Goal: Task Accomplishment & Management: Use online tool/utility

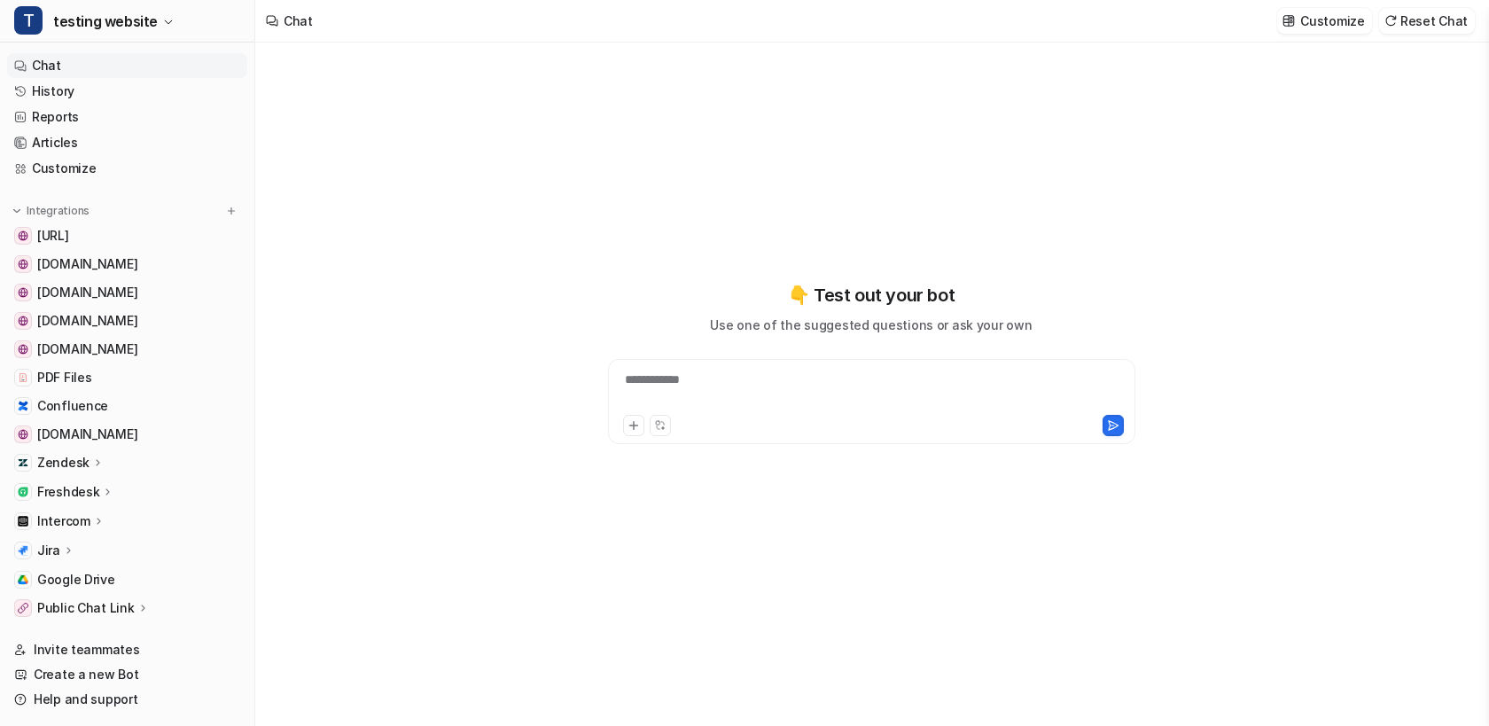
type textarea "**********"
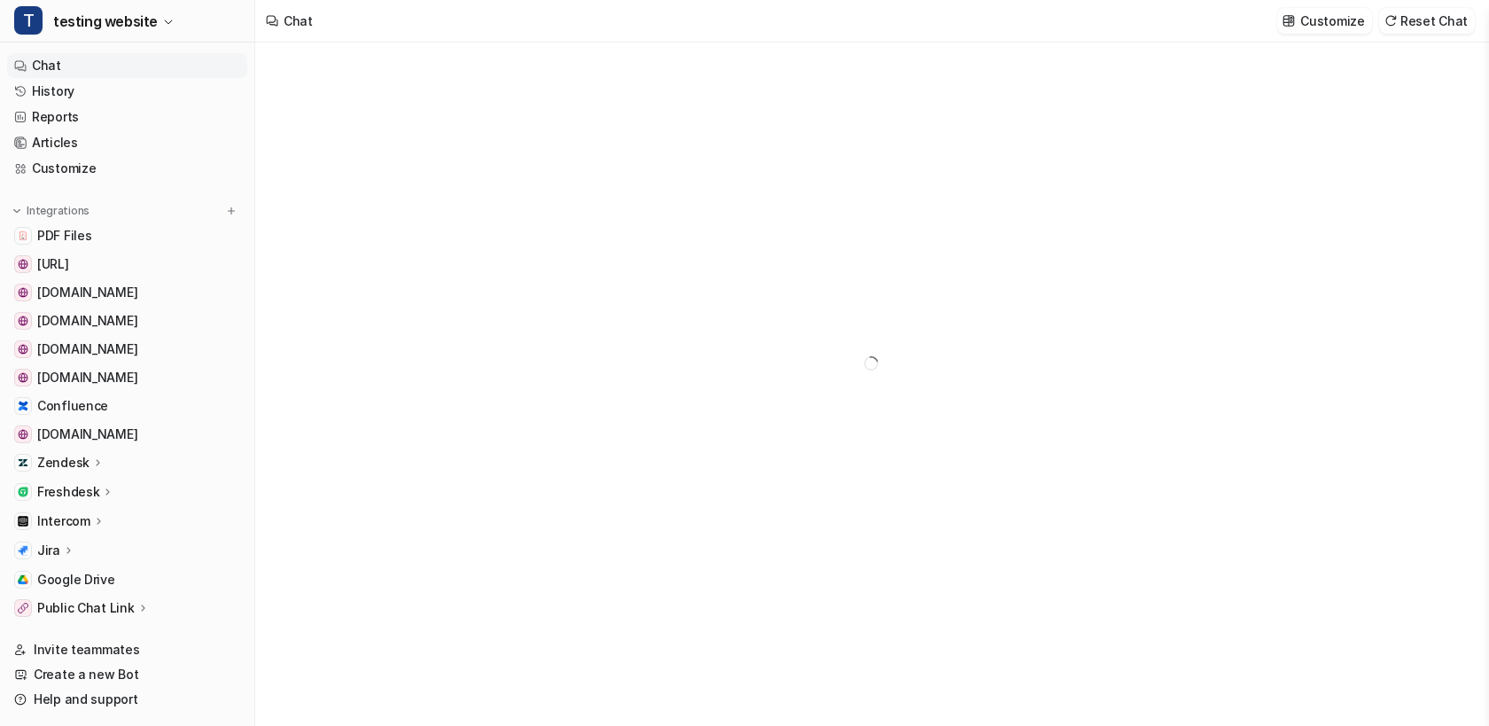
type textarea "**********"
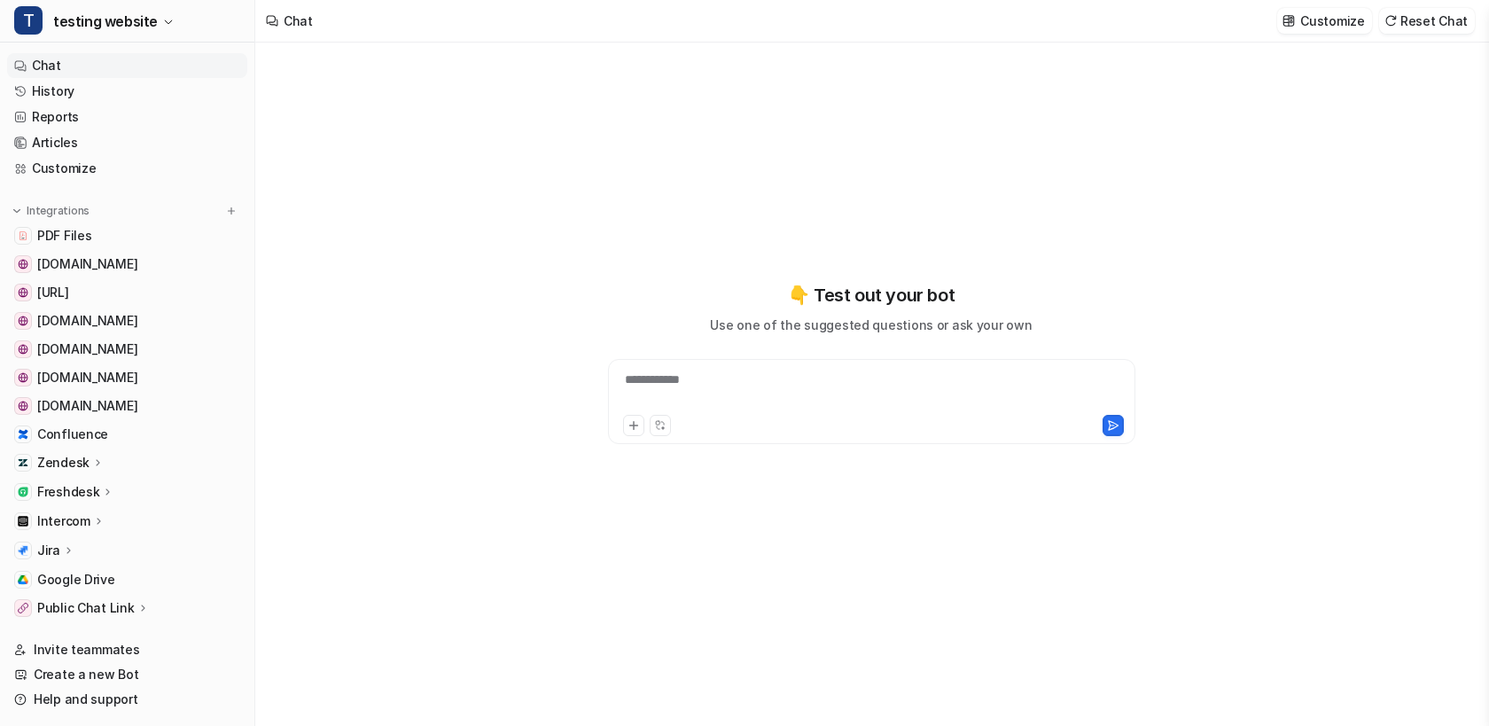
type textarea "**********"
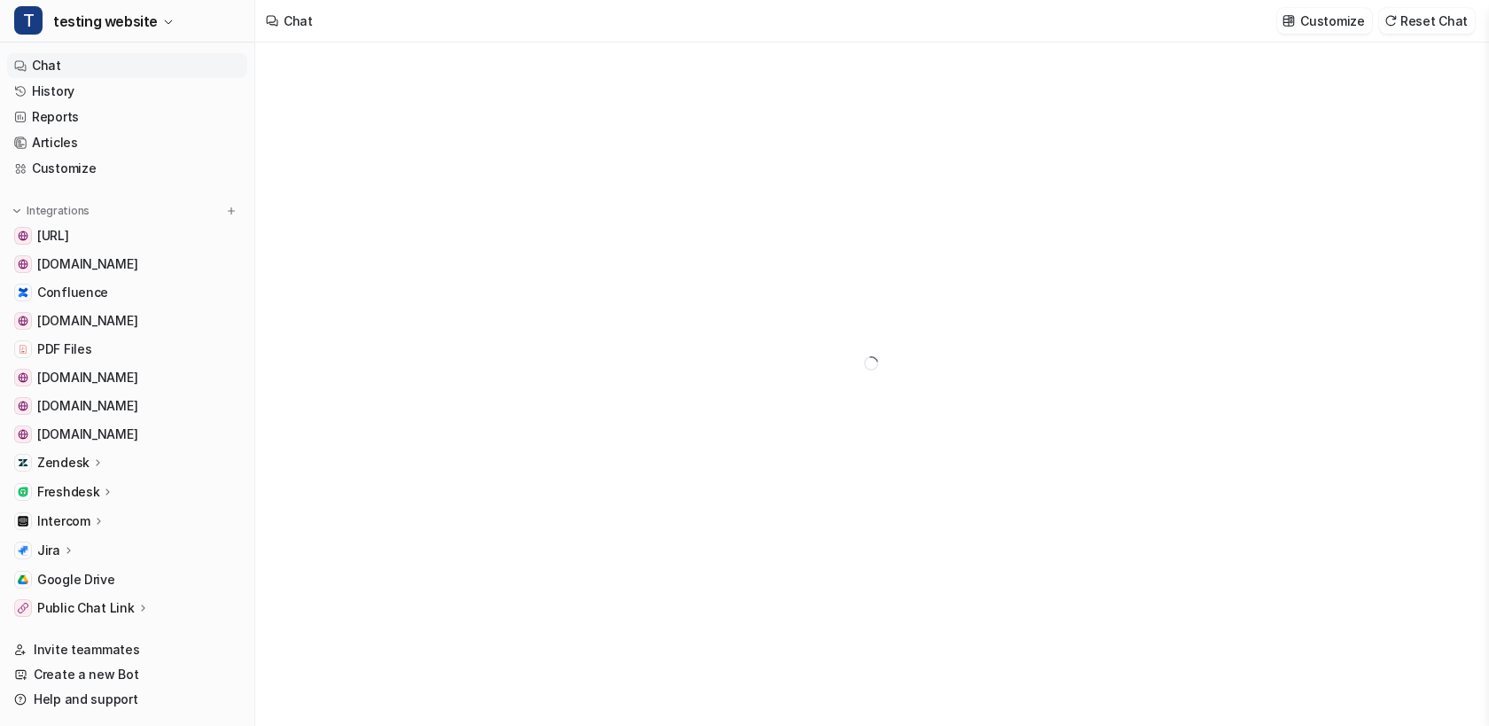
type textarea "**********"
